Goal: Task Accomplishment & Management: Use online tool/utility

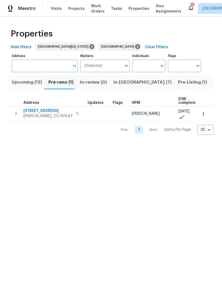
click at [75, 9] on span "Projects" at bounding box center [76, 8] width 17 height 5
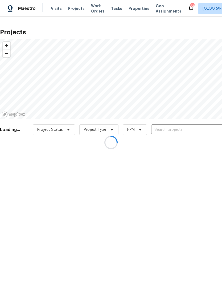
click at [166, 129] on div at bounding box center [111, 142] width 222 height 285
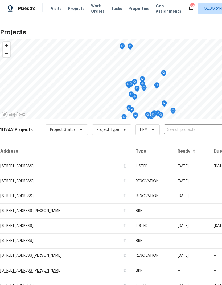
click at [176, 129] on input "text" at bounding box center [194, 130] width 61 height 8
type input "1298"
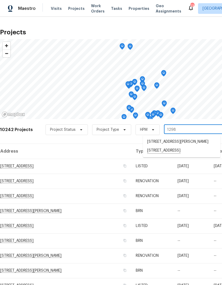
click at [177, 155] on li "1298 S Seneca Way, Denver, CO 80223" at bounding box center [182, 150] width 78 height 9
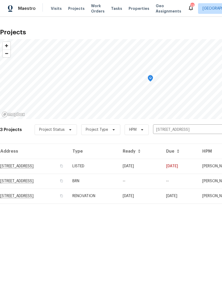
click at [119, 198] on td "RENOVATION" at bounding box center [93, 196] width 50 height 15
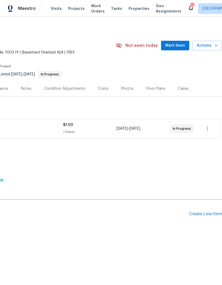
scroll to position [0, 79]
click at [207, 130] on icon "button" at bounding box center [207, 129] width 1 height 4
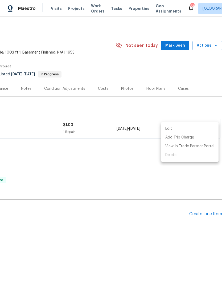
click at [160, 175] on div at bounding box center [111, 142] width 222 height 285
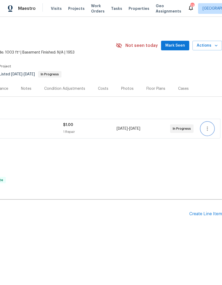
click at [207, 129] on icon "button" at bounding box center [207, 129] width 6 height 6
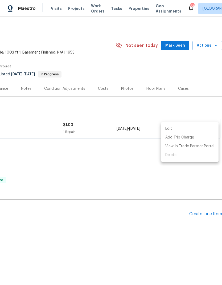
click at [179, 177] on div at bounding box center [111, 142] width 222 height 285
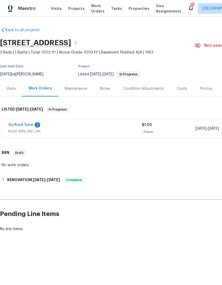
scroll to position [0, 0]
click at [23, 126] on link "Go Roof Tune" at bounding box center [20, 125] width 25 height 4
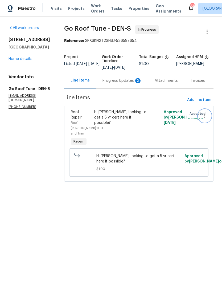
click at [204, 119] on icon "button" at bounding box center [205, 116] width 6 height 6
click at [208, 121] on li "Cancel" at bounding box center [207, 119] width 21 height 9
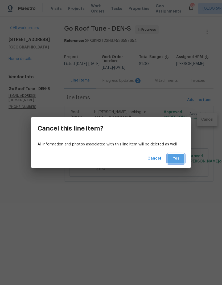
click at [177, 159] on span "Yes" at bounding box center [176, 158] width 9 height 7
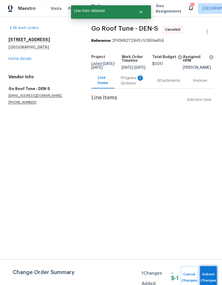
click at [207, 274] on span "Submit Changes" at bounding box center [209, 278] width 12 height 12
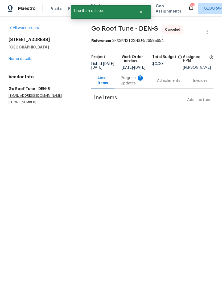
click at [20, 60] on link "Home details" at bounding box center [20, 59] width 23 height 4
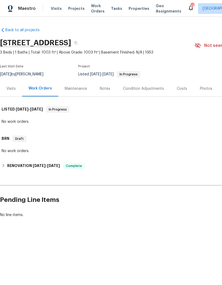
click at [137, 10] on span "Properties" at bounding box center [139, 8] width 21 height 5
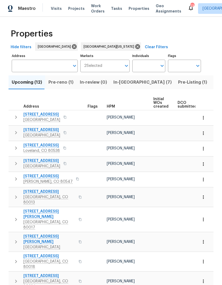
click at [57, 84] on span "Pre-reno (1)" at bounding box center [60, 82] width 25 height 7
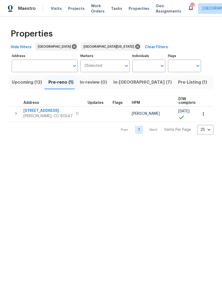
click at [122, 82] on span "In-reno (7)" at bounding box center [143, 82] width 58 height 7
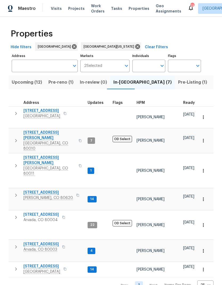
click at [38, 264] on span "7575 Elmwood St" at bounding box center [41, 266] width 37 height 5
click at [25, 84] on span "Upcoming (12)" at bounding box center [27, 82] width 30 height 7
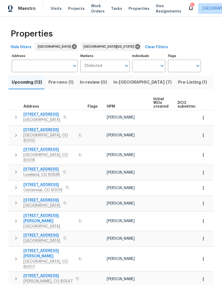
click at [113, 107] on span "HPM" at bounding box center [111, 107] width 8 height 4
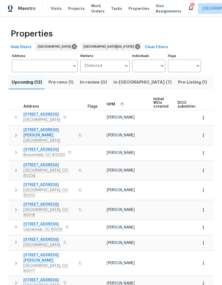
click at [43, 113] on span "2383 Coach House Loop" at bounding box center [41, 114] width 37 height 5
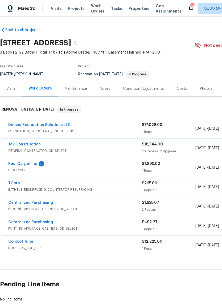
click at [106, 87] on div "Notes" at bounding box center [105, 88] width 10 height 5
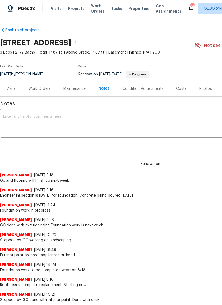
click at [179, 88] on div "Costs" at bounding box center [181, 88] width 10 height 5
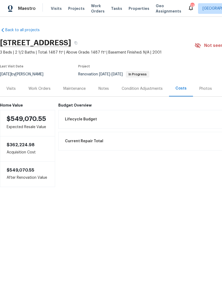
click at [39, 90] on div "Work Orders" at bounding box center [40, 88] width 22 height 5
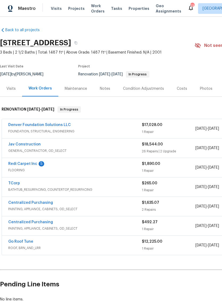
click at [105, 88] on div "Notes" at bounding box center [105, 88] width 10 height 5
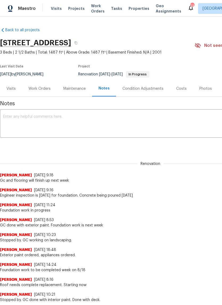
click at [25, 120] on textarea at bounding box center [150, 124] width 295 height 19
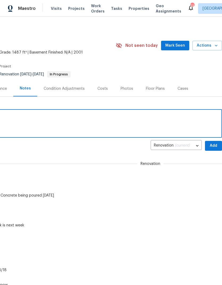
scroll to position [0, 79]
type textarea "Flooring tomorrow"
click at [211, 147] on span "Add" at bounding box center [213, 146] width 9 height 7
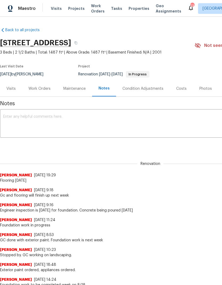
scroll to position [0, 0]
click at [35, 88] on div "Work Orders" at bounding box center [40, 88] width 22 height 5
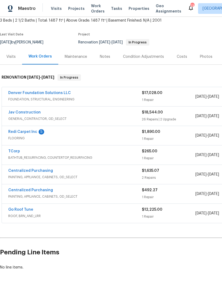
scroll to position [32, 0]
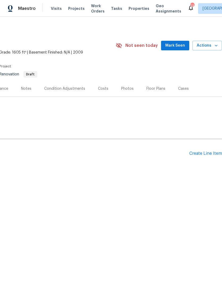
scroll to position [0, 79]
click at [67, 91] on div "Condition Adjustments" at bounding box center [64, 88] width 41 height 5
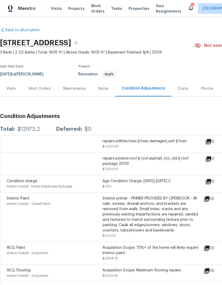
click at [42, 89] on div "Work Orders" at bounding box center [40, 88] width 22 height 5
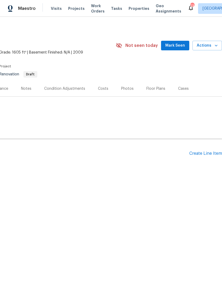
click at [207, 154] on div "Create Line Item" at bounding box center [205, 153] width 33 height 5
